Goal: Transaction & Acquisition: Subscribe to service/newsletter

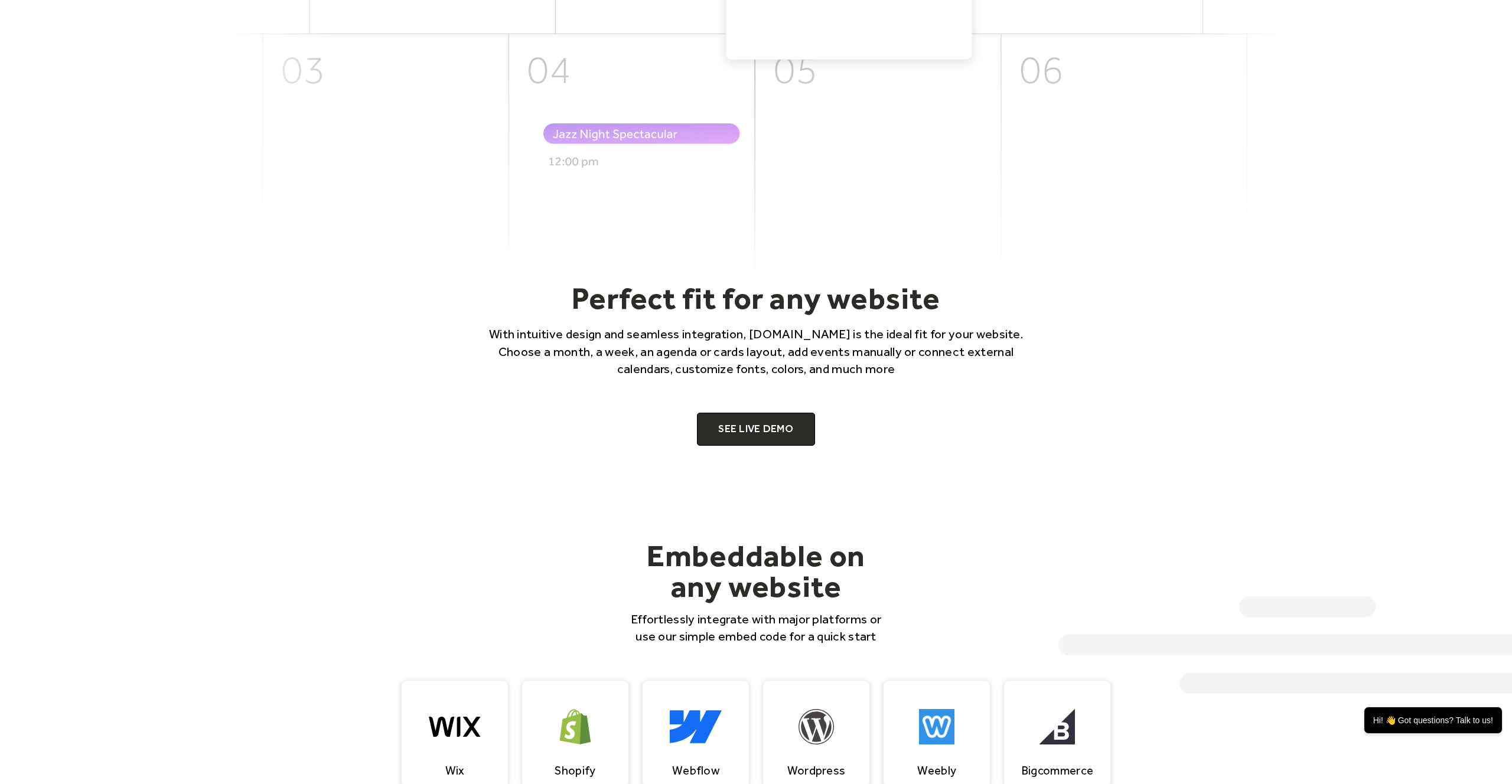
scroll to position [602, 0]
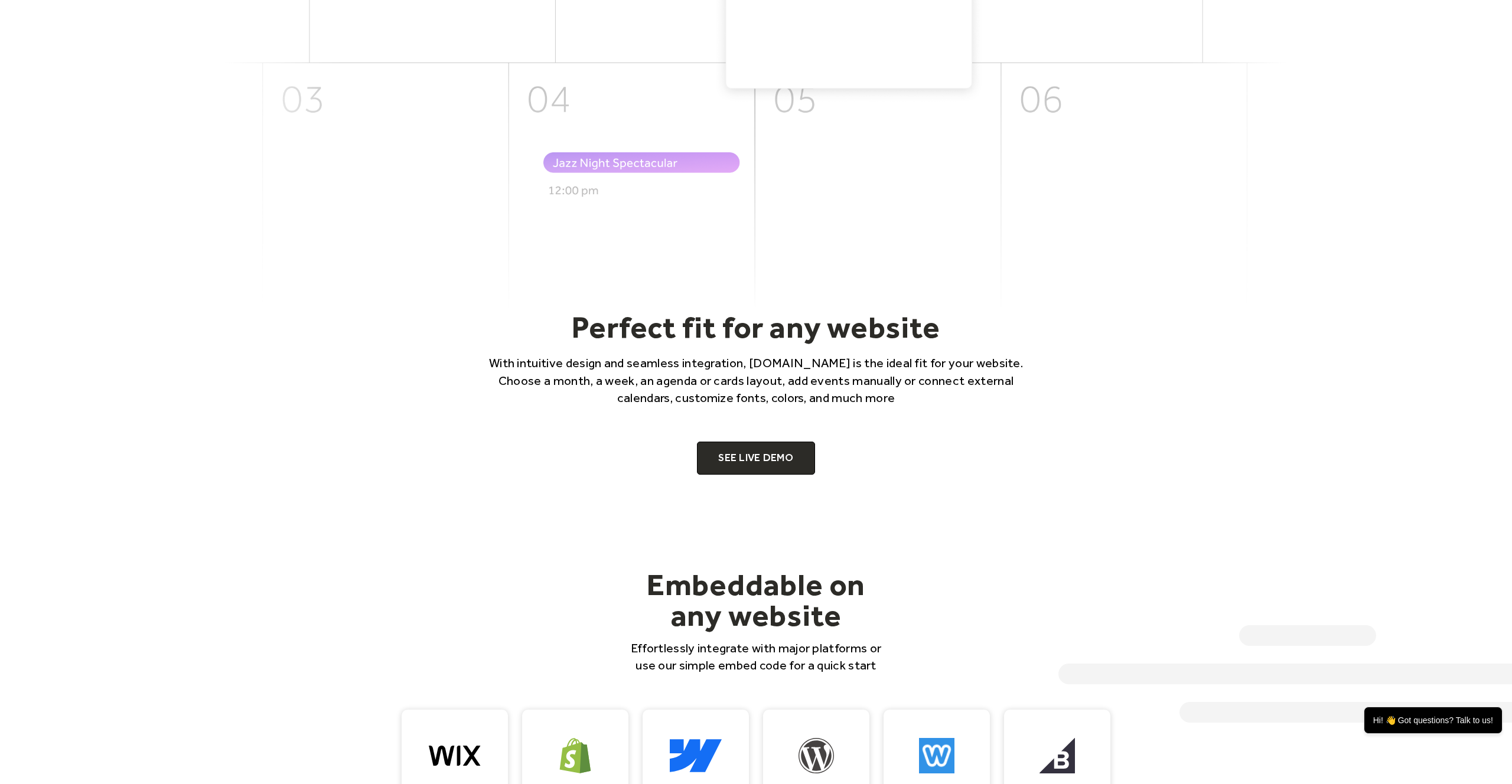
drag, startPoint x: 746, startPoint y: 438, endPoint x: 767, endPoint y: 441, distance: 21.2
click at [747, 438] on div "Perfect fit for any website With intuitive design and seamless integration, Eve…" at bounding box center [755, 391] width 756 height 166
click at [765, 449] on link "SEE LIVE DEMO" at bounding box center [755, 458] width 118 height 33
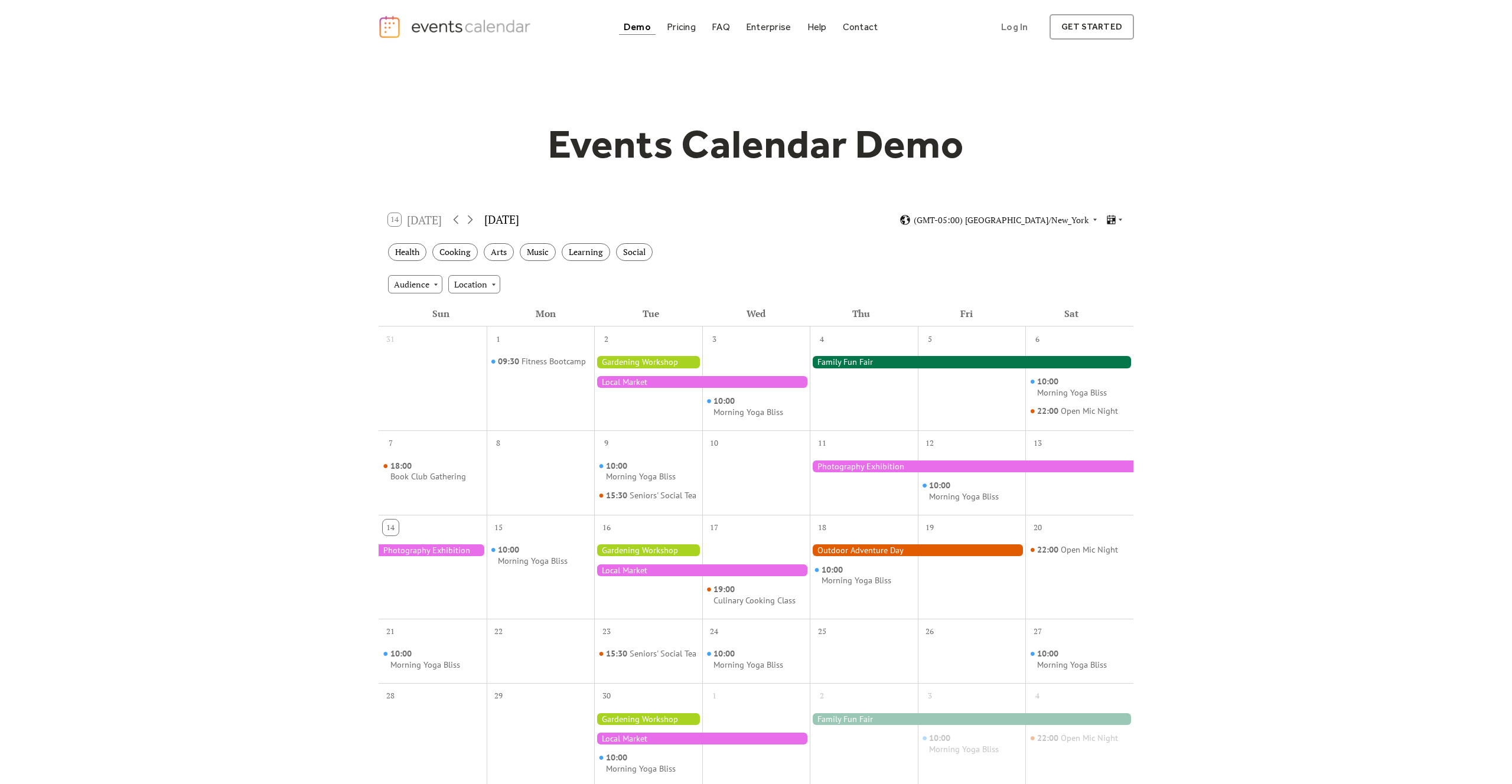
click at [688, 28] on div "Pricing" at bounding box center [681, 27] width 29 height 6
